Goal: Navigation & Orientation: Go to known website

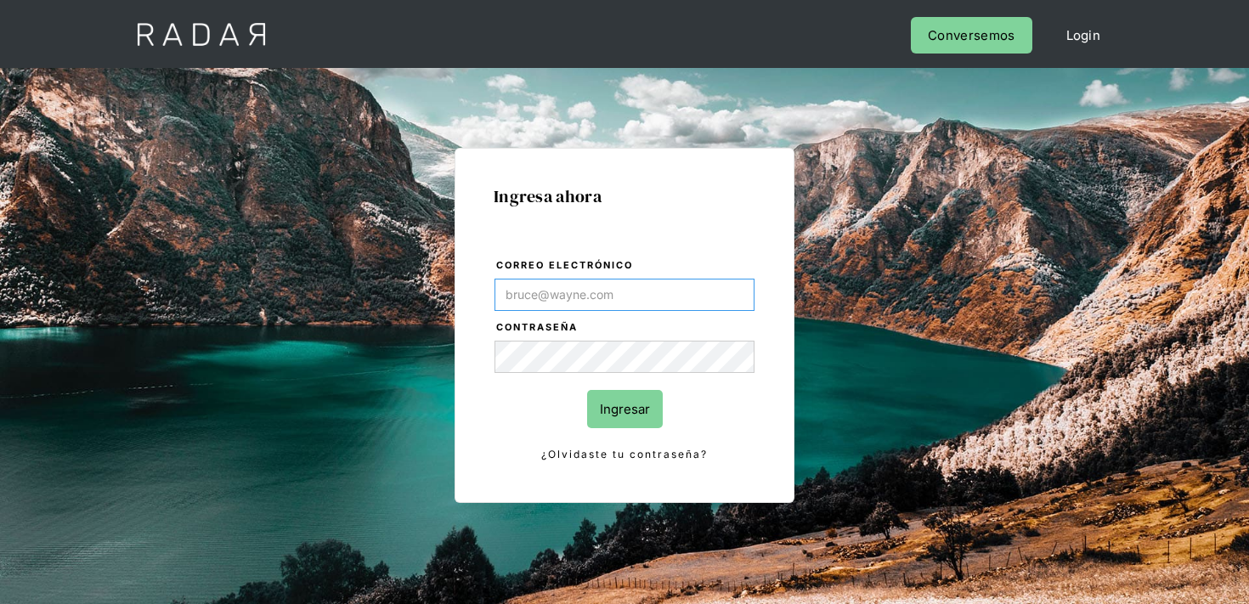
type input "[EMAIL_ADDRESS][PERSON_NAME][DOMAIN_NAME]"
click at [628, 401] on input "Ingresar" at bounding box center [625, 409] width 76 height 38
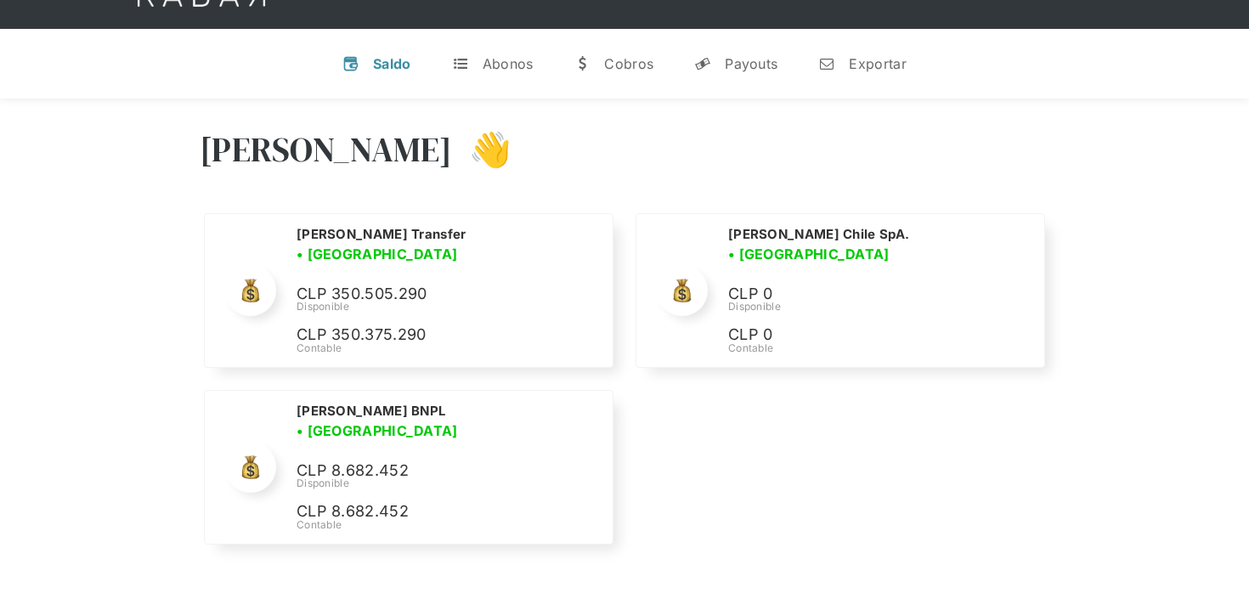
scroll to position [42, 0]
